Goal: Task Accomplishment & Management: Complete application form

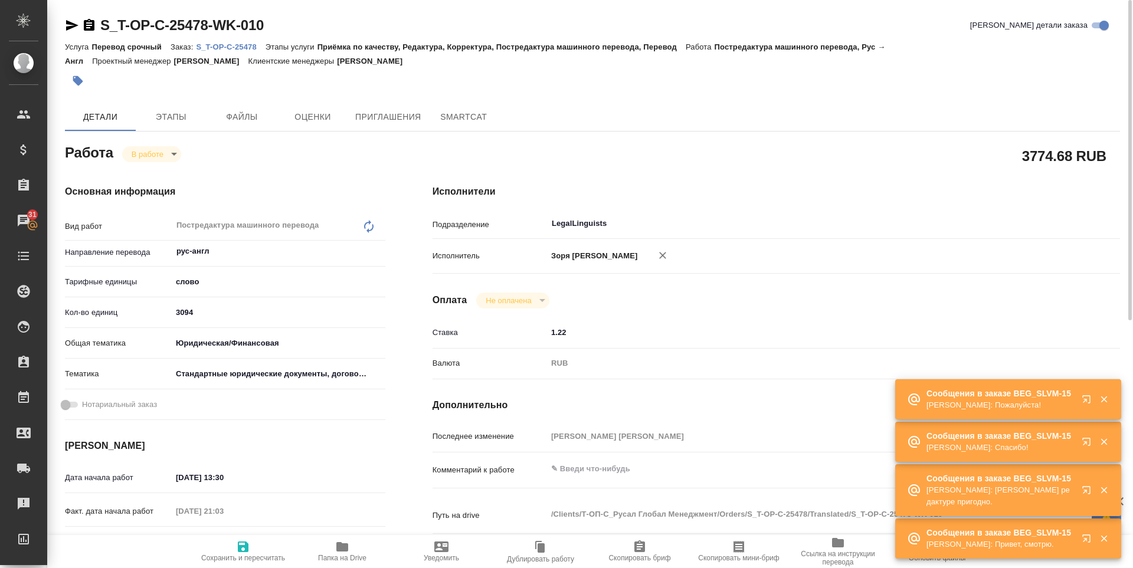
click at [334, 541] on span "Папка на Drive" at bounding box center [342, 551] width 85 height 22
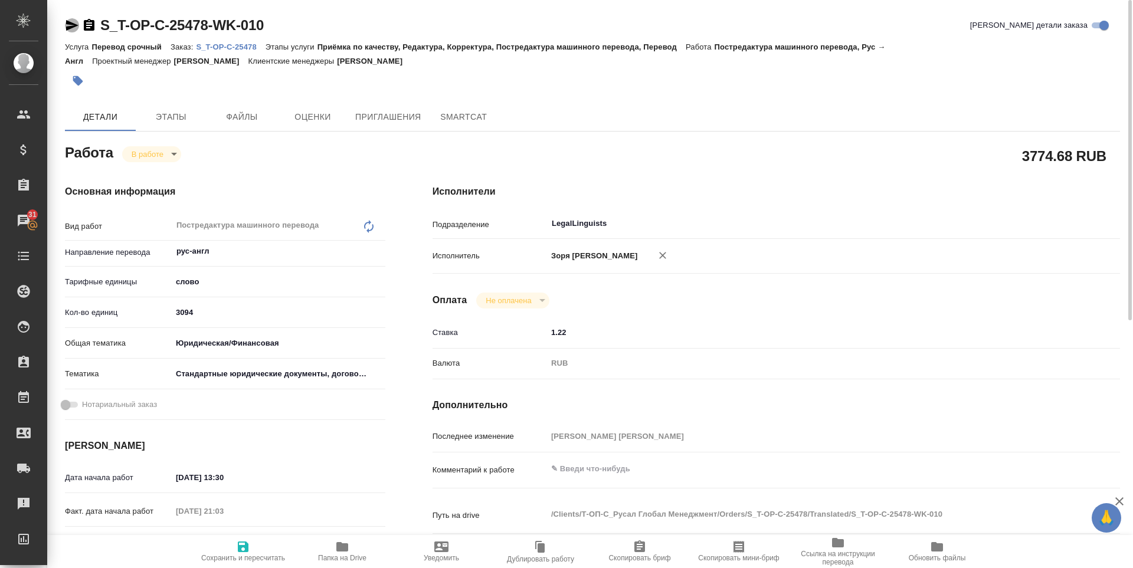
click at [66, 22] on icon "button" at bounding box center [72, 25] width 14 height 14
click at [133, 154] on body "🙏 .cls-1 fill:#fff; AWATERA Zoria Tatiana Клиенты Спецификации Заказы 31 Чаты T…" at bounding box center [566, 284] width 1133 height 568
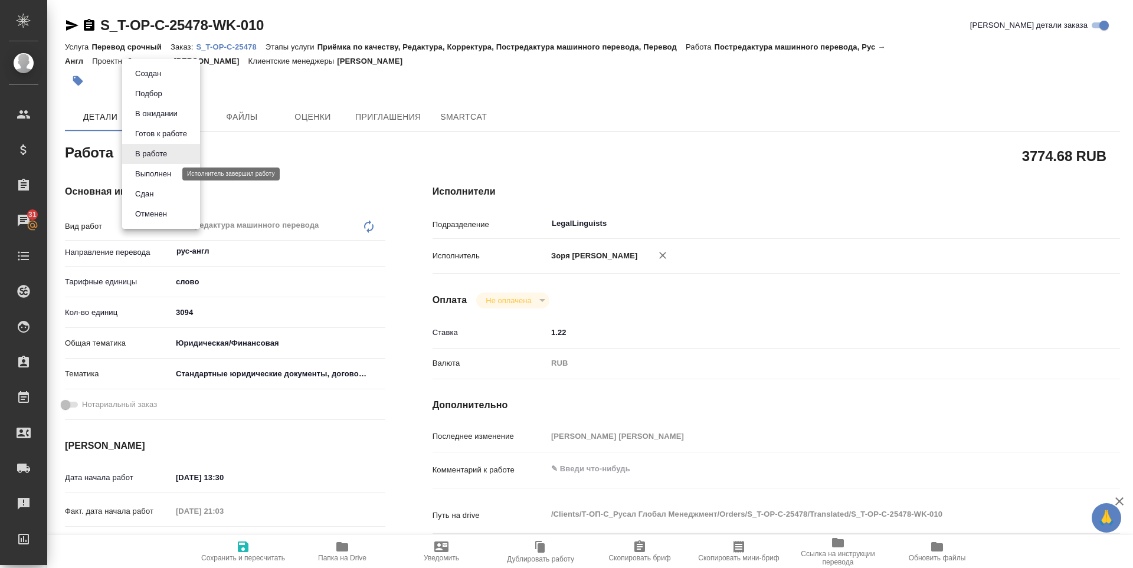
click at [143, 171] on button "Выполнен" at bounding box center [153, 174] width 43 height 13
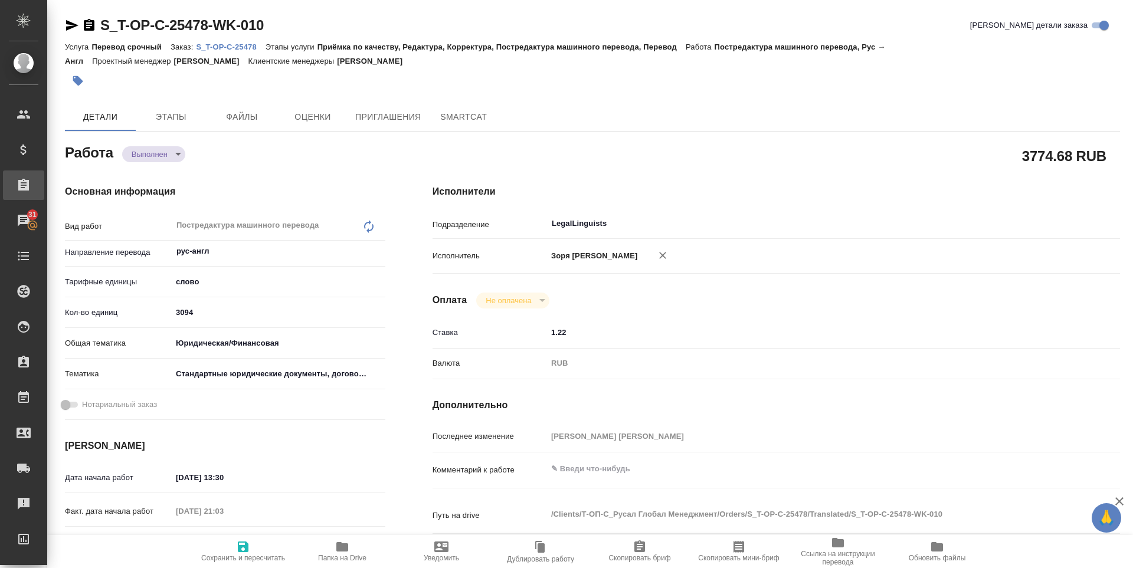
type textarea "x"
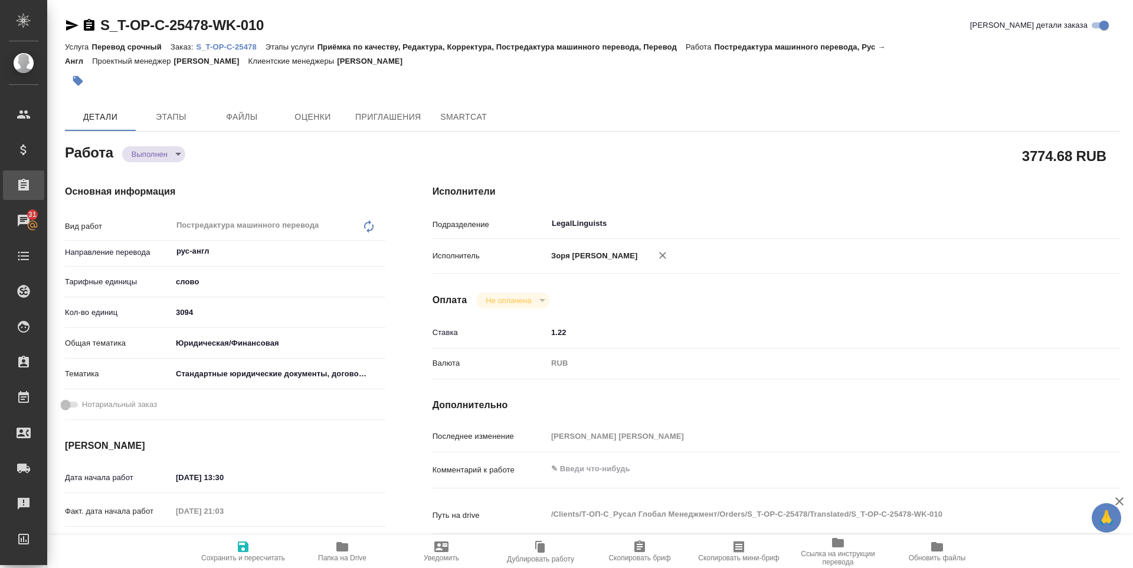
type textarea "x"
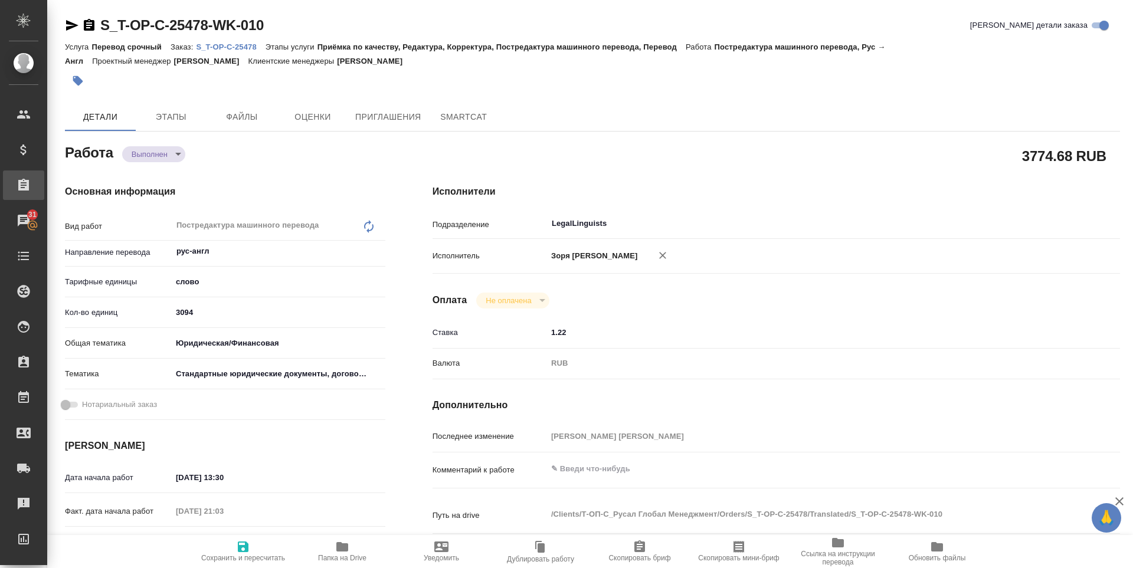
type textarea "x"
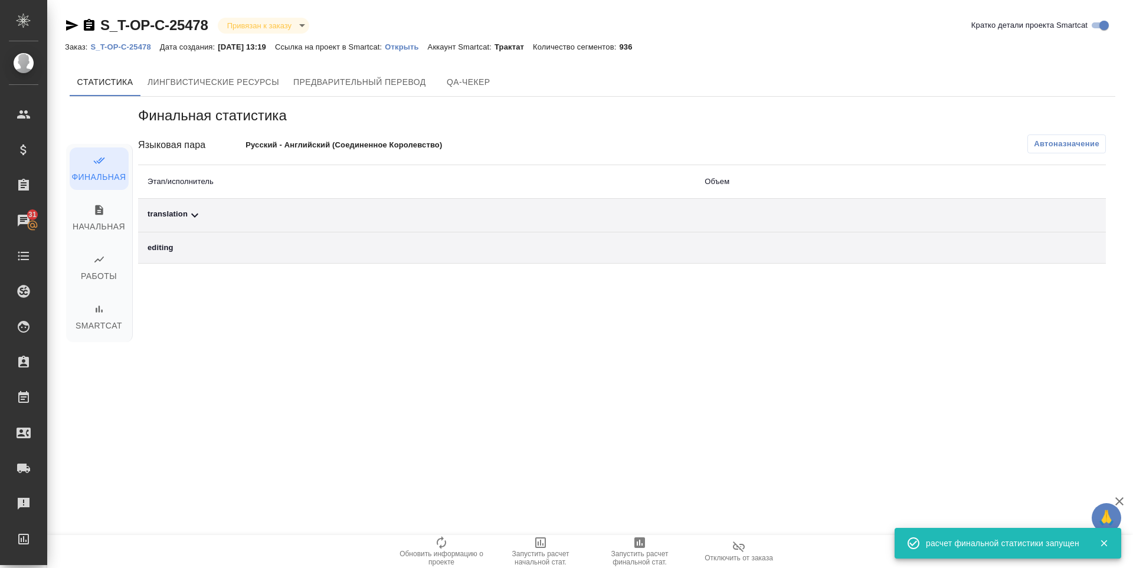
click at [176, 217] on div "translation" at bounding box center [417, 215] width 538 height 14
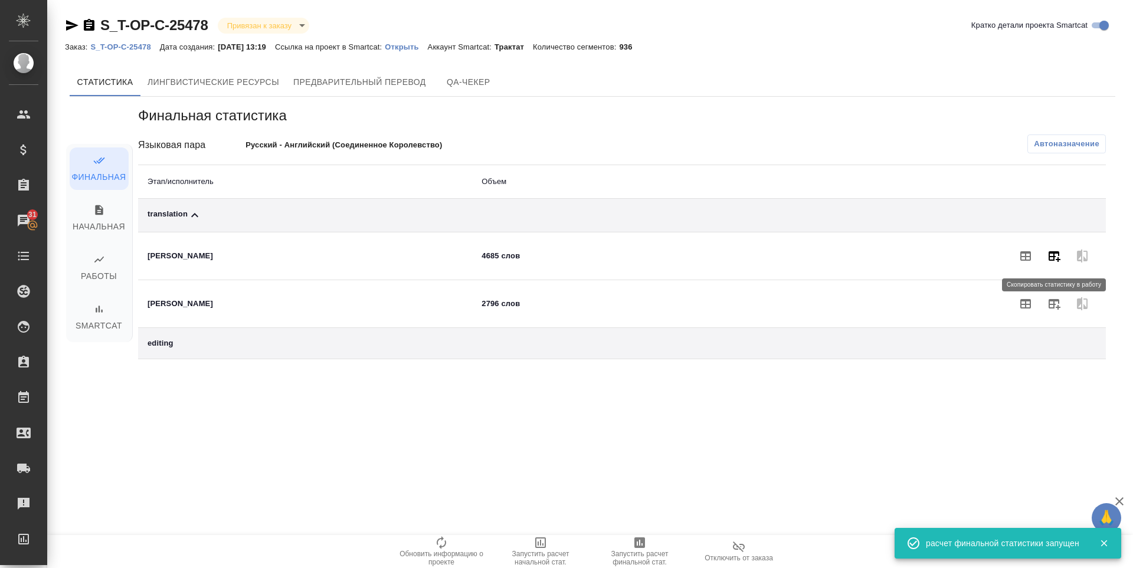
click at [1056, 262] on icon "button" at bounding box center [1054, 256] width 14 height 14
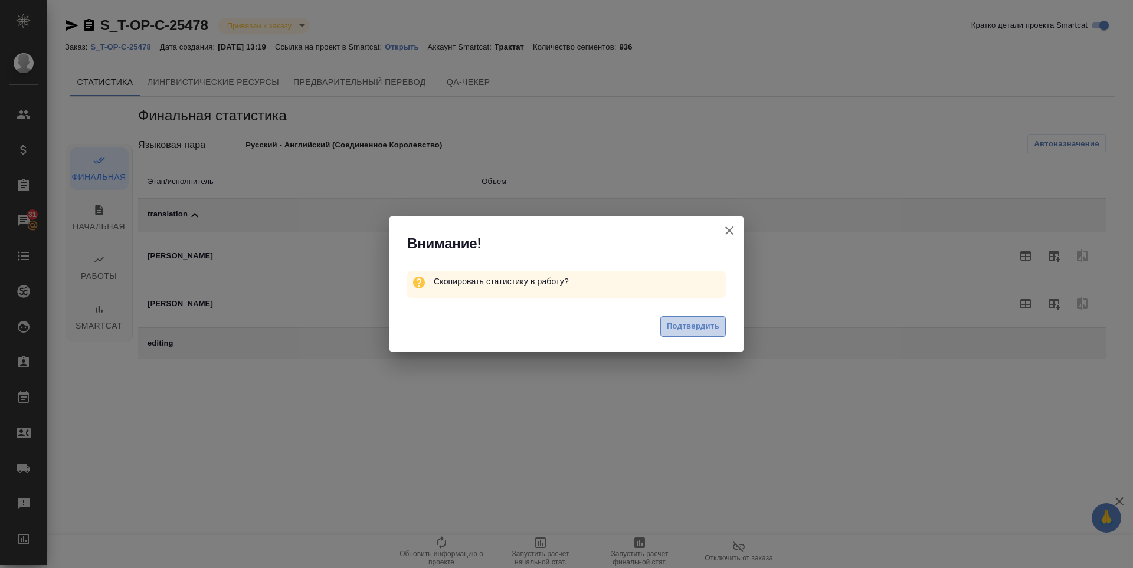
click at [675, 326] on span "Подтвердить" at bounding box center [693, 327] width 53 height 14
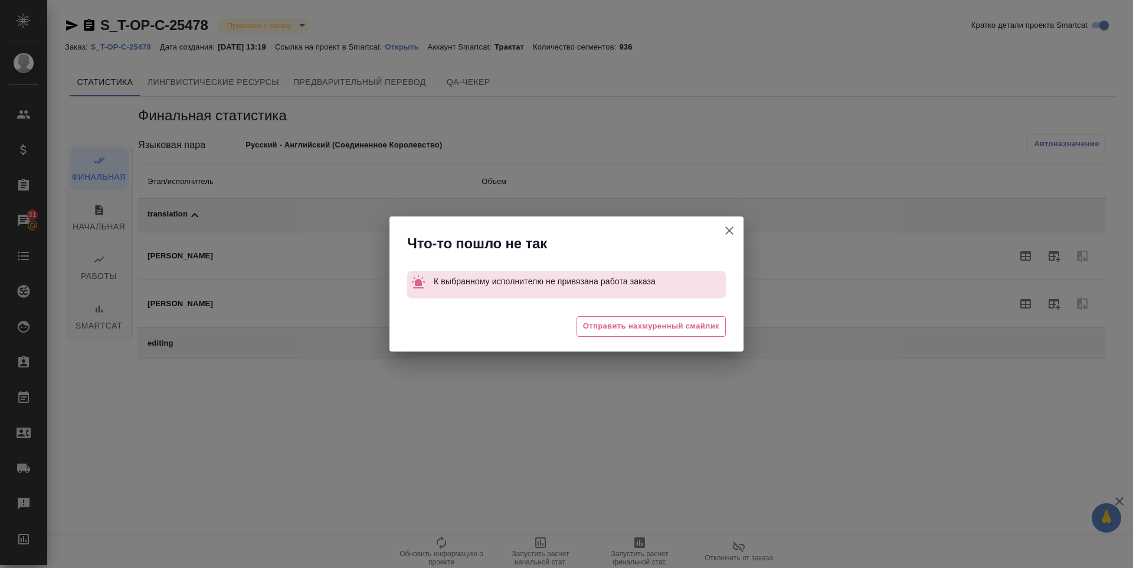
click at [675, 326] on span "Отправить нахмуренный смайлик" at bounding box center [651, 327] width 136 height 14
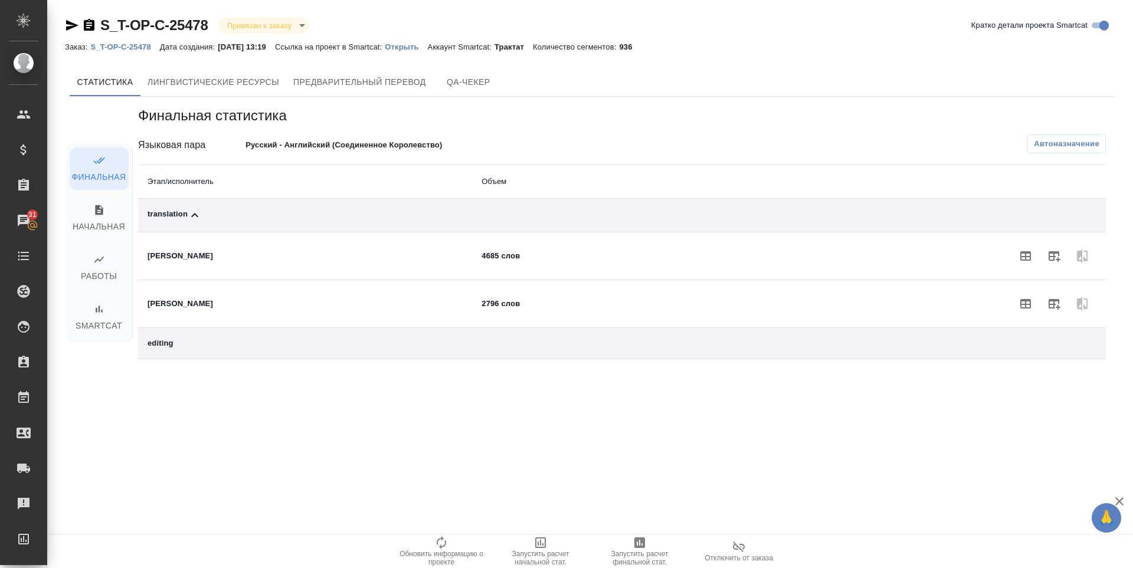
click at [1021, 254] on icon "button" at bounding box center [1025, 255] width 11 height 9
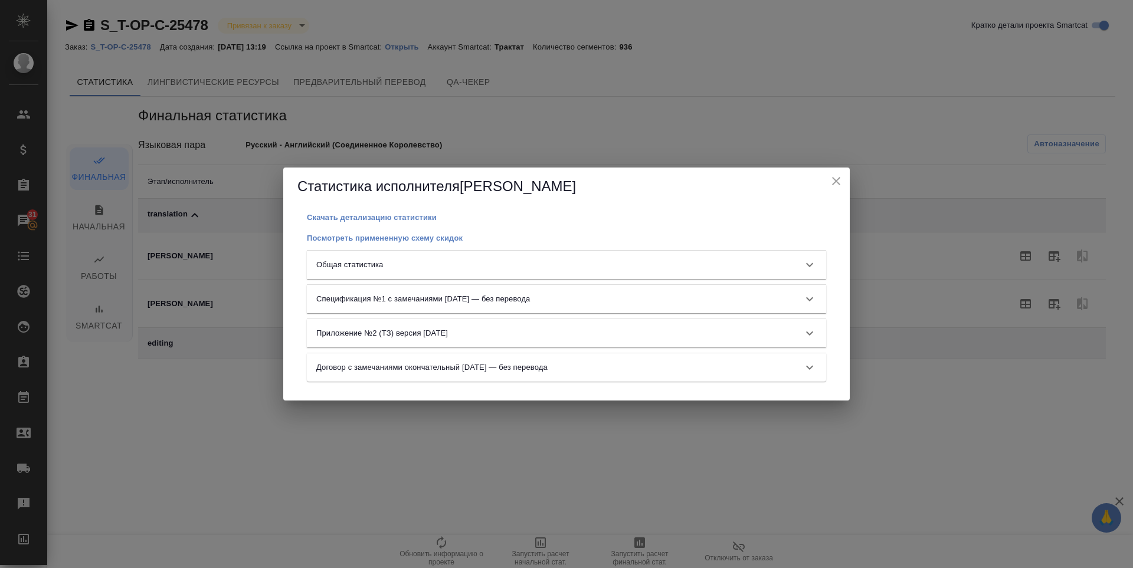
click at [667, 269] on div "Общая статистика" at bounding box center [555, 265] width 479 height 12
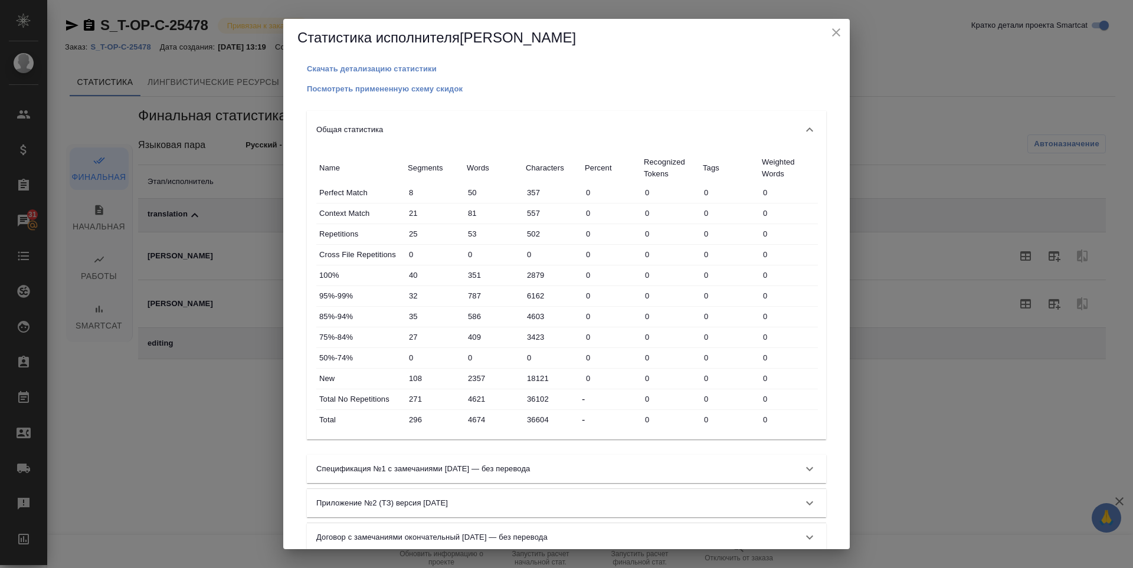
scroll to position [21, 0]
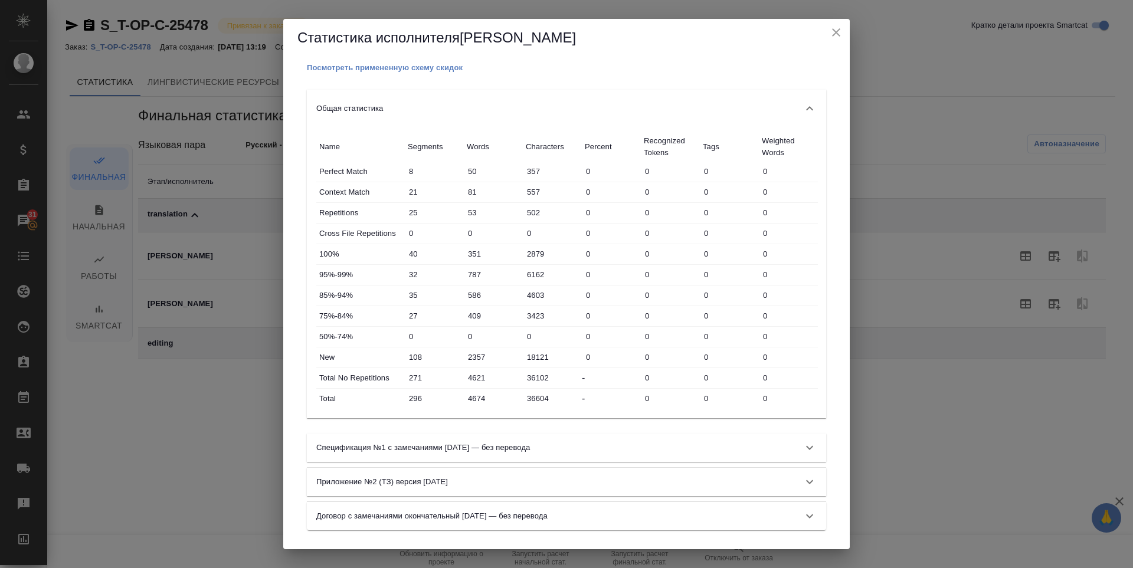
click at [833, 37] on icon "close" at bounding box center [836, 32] width 14 height 14
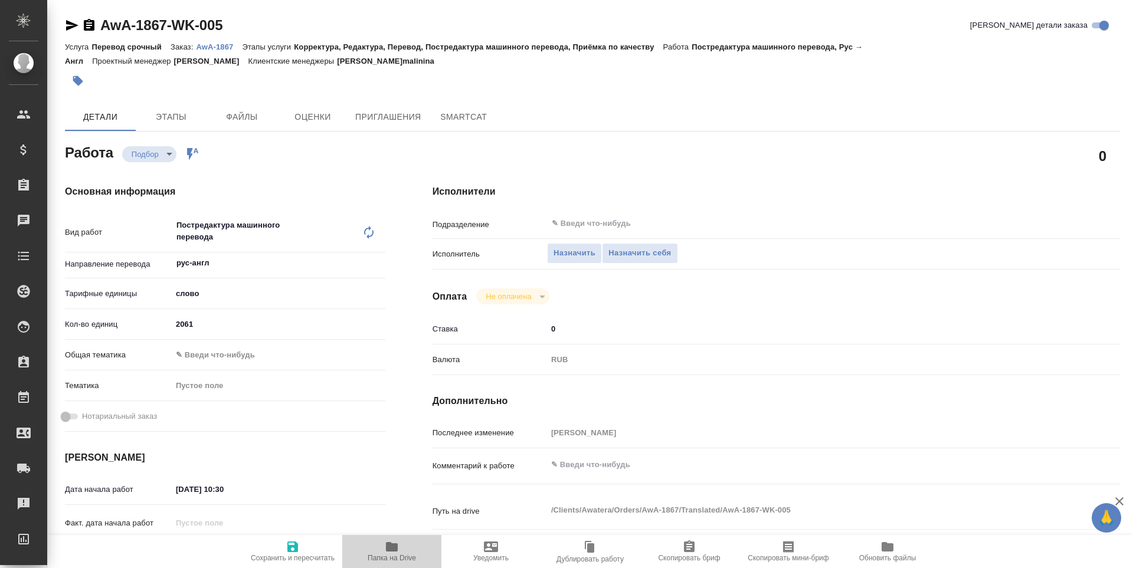
click at [396, 558] on span "Папка на Drive" at bounding box center [392, 558] width 48 height 8
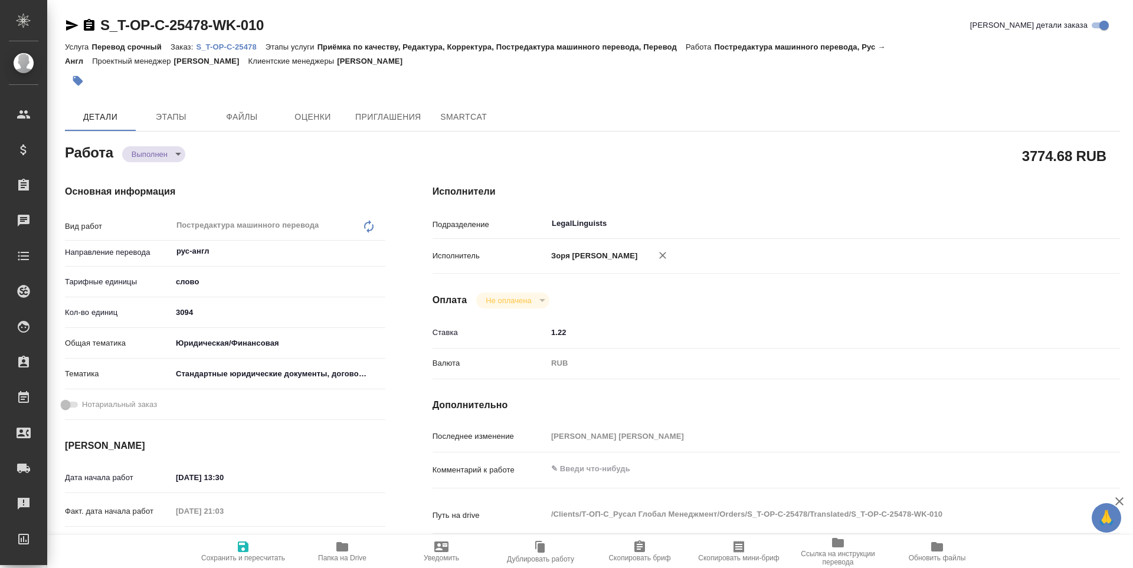
type textarea "x"
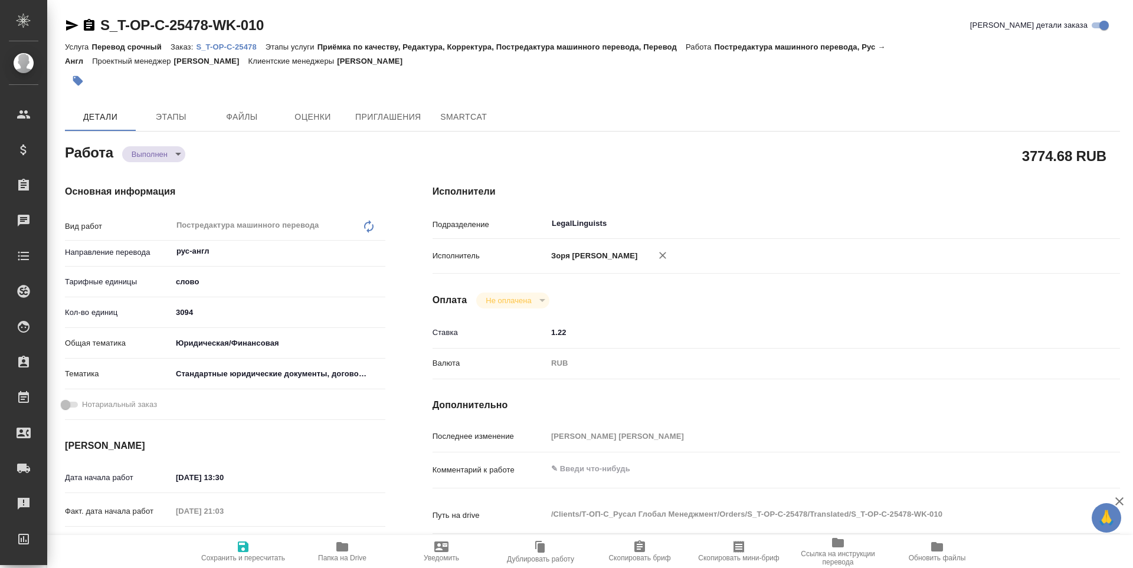
type textarea "x"
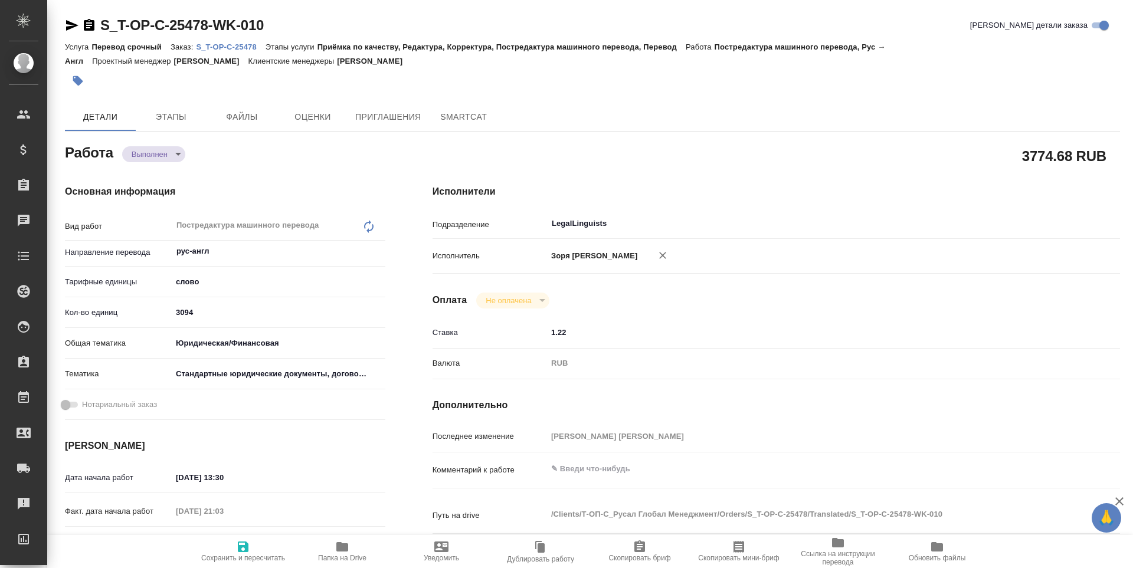
type textarea "x"
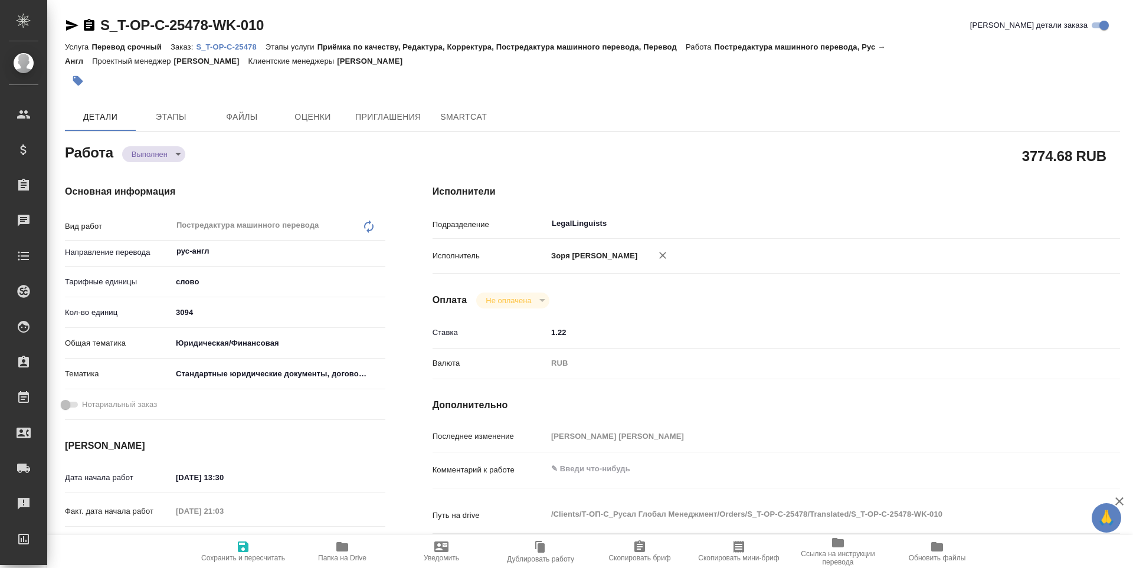
type textarea "x"
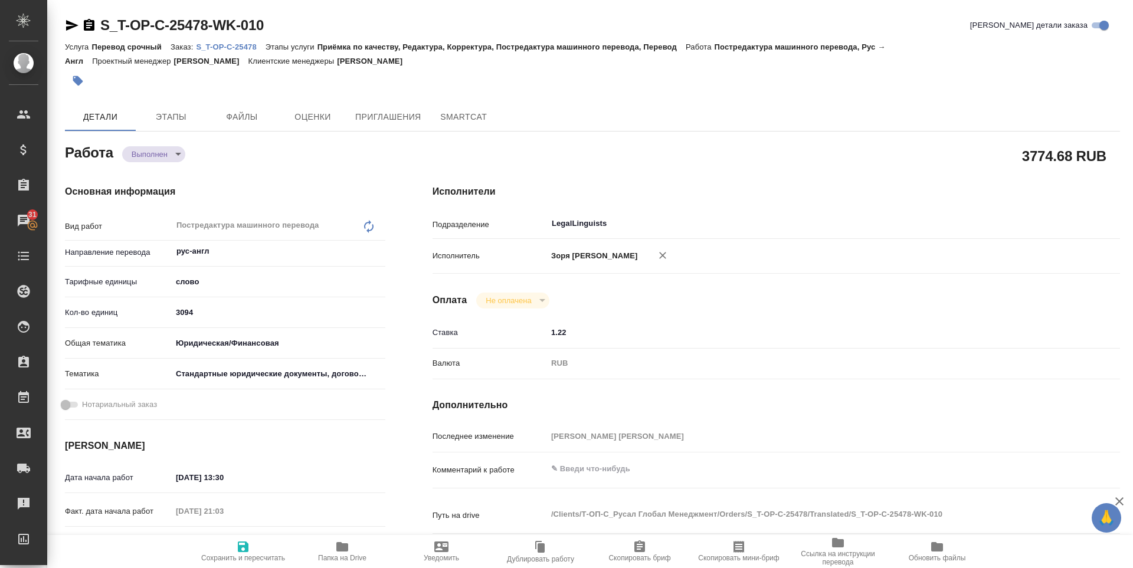
click at [65, 25] on icon "button" at bounding box center [72, 25] width 14 height 14
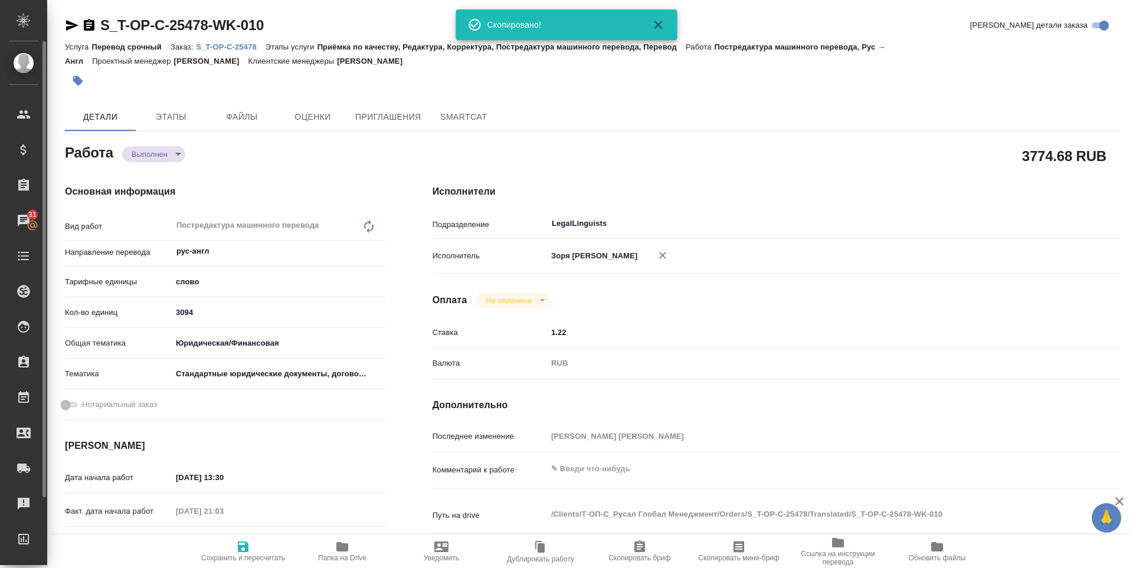
type textarea "x"
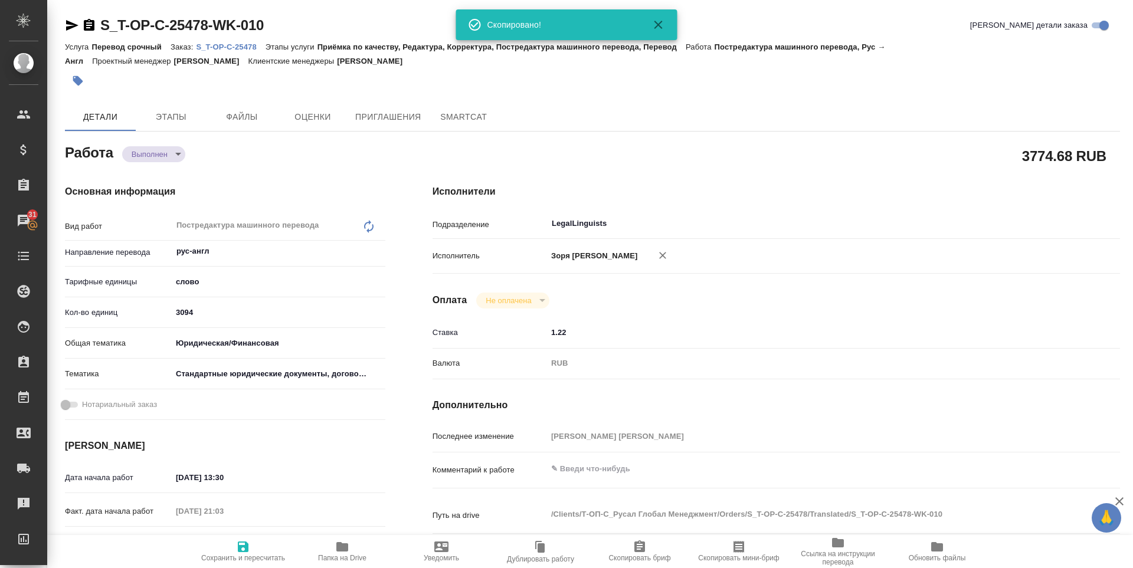
type textarea "x"
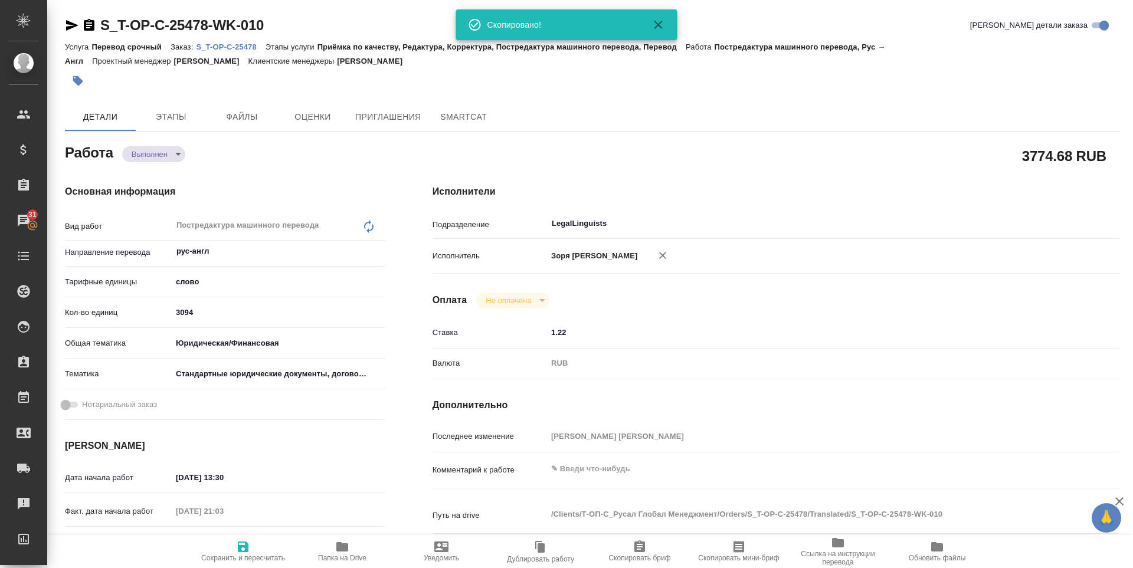
type textarea "x"
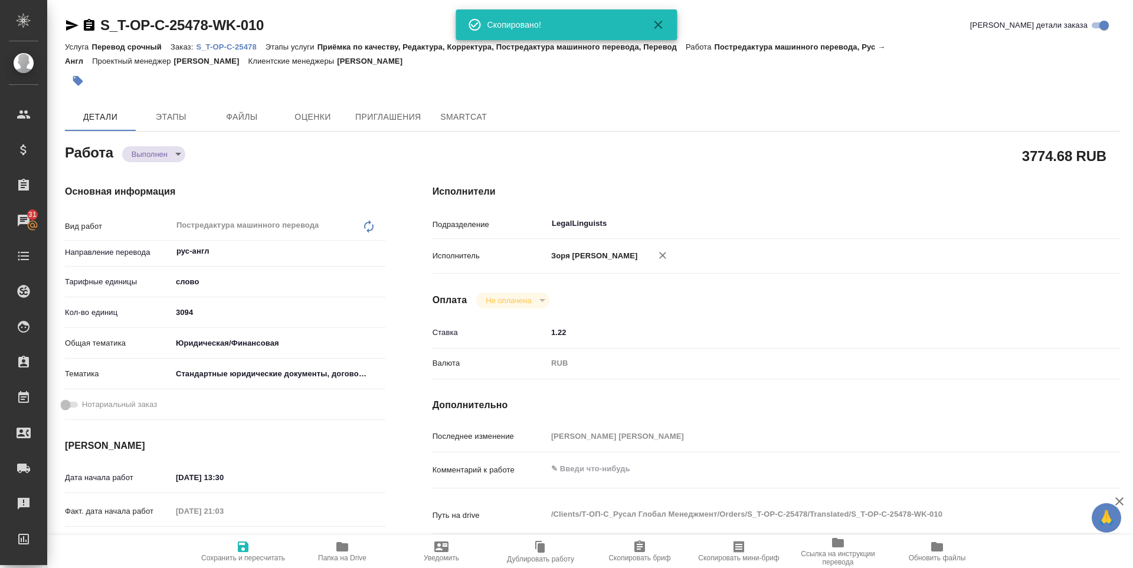
click at [335, 543] on span "Папка на Drive" at bounding box center [342, 551] width 85 height 22
